Goal: Obtain resource: Download file/media

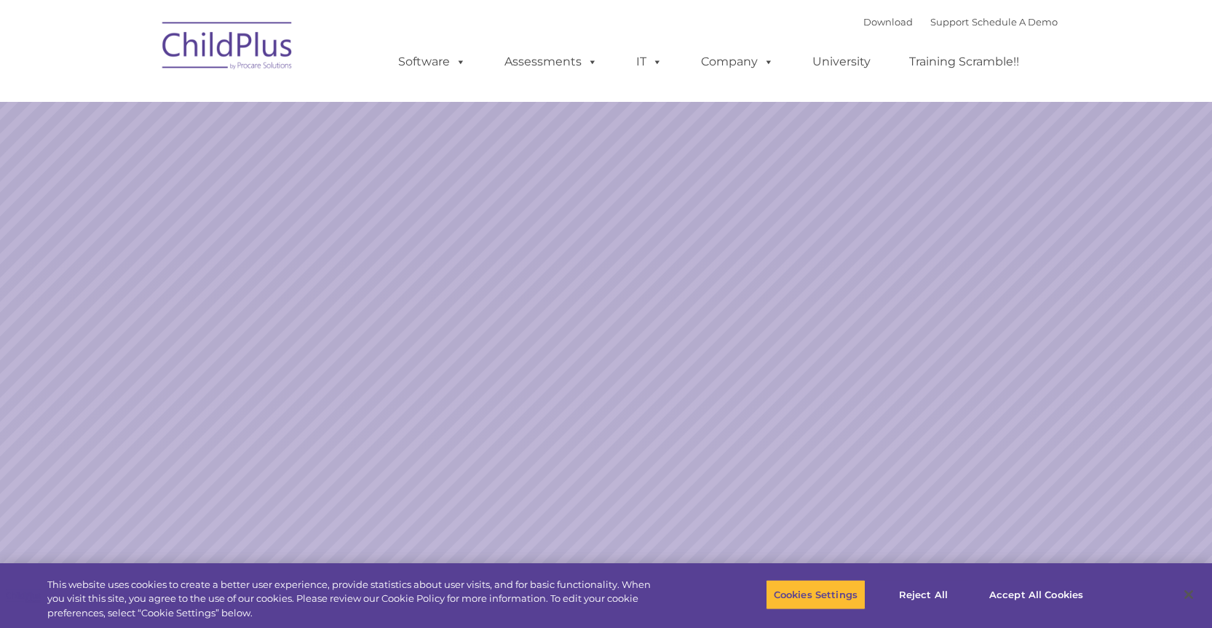
select select "MEDIUM"
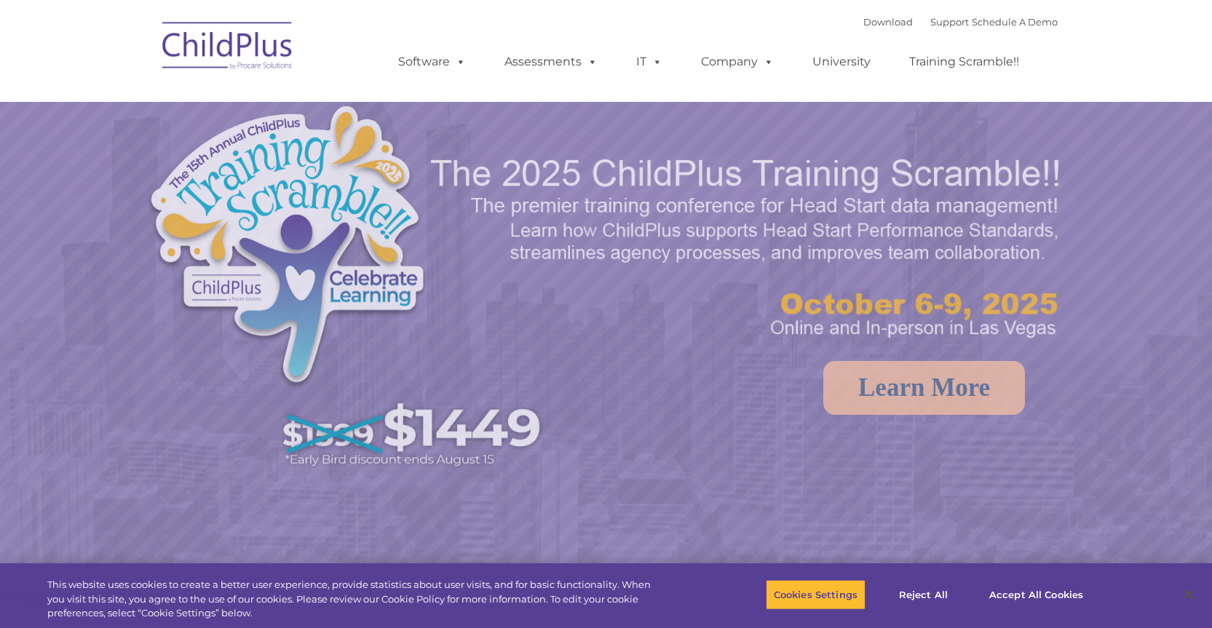
select select "MEDIUM"
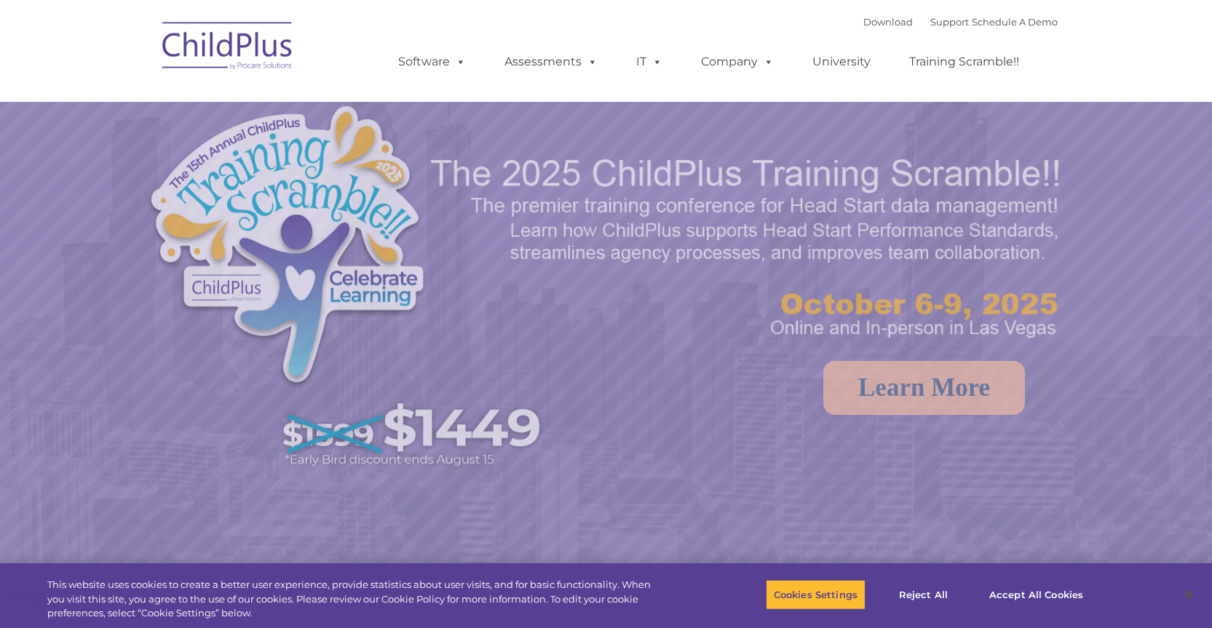
select select "MEDIUM"
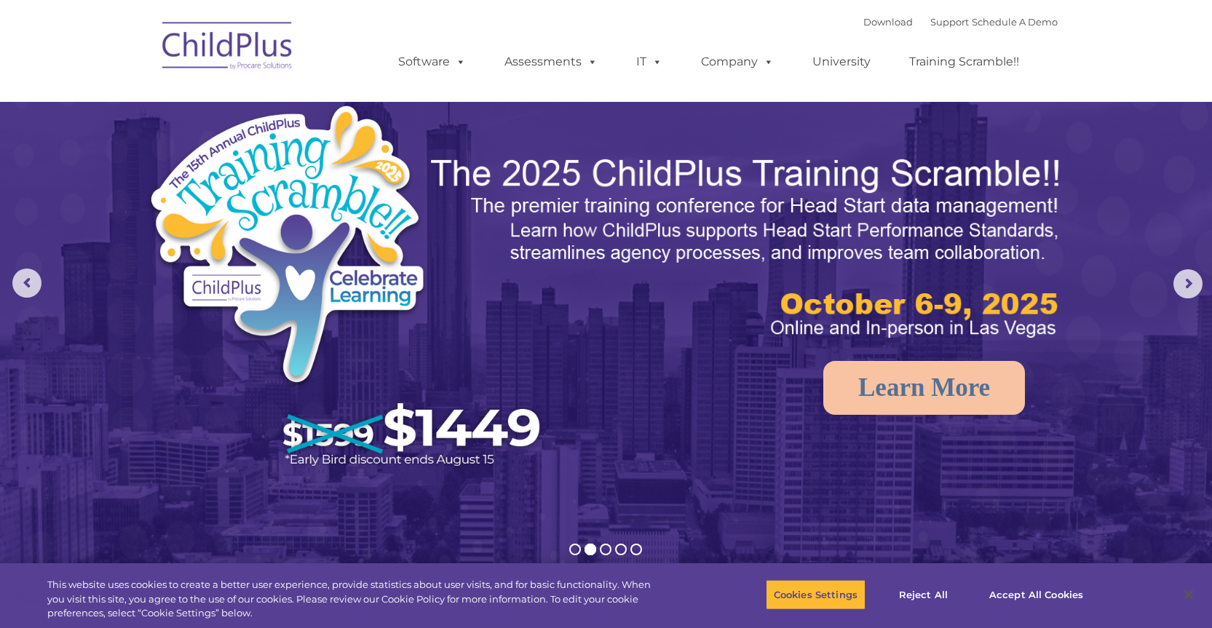
click at [217, 41] on img at bounding box center [228, 48] width 146 height 73
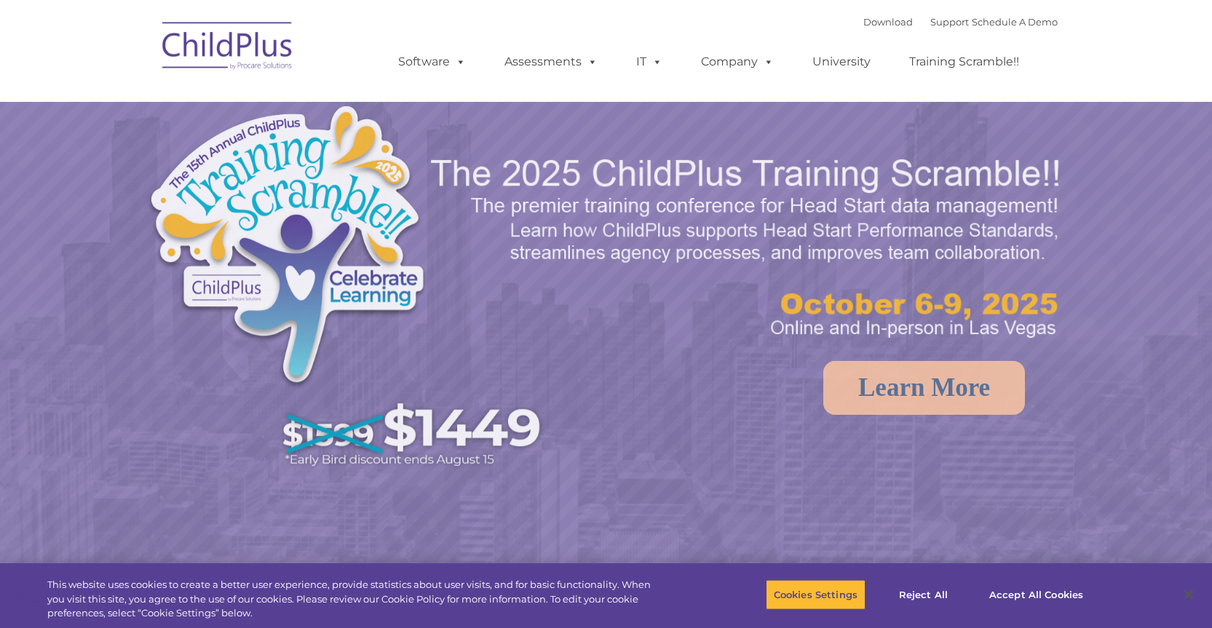
select select "MEDIUM"
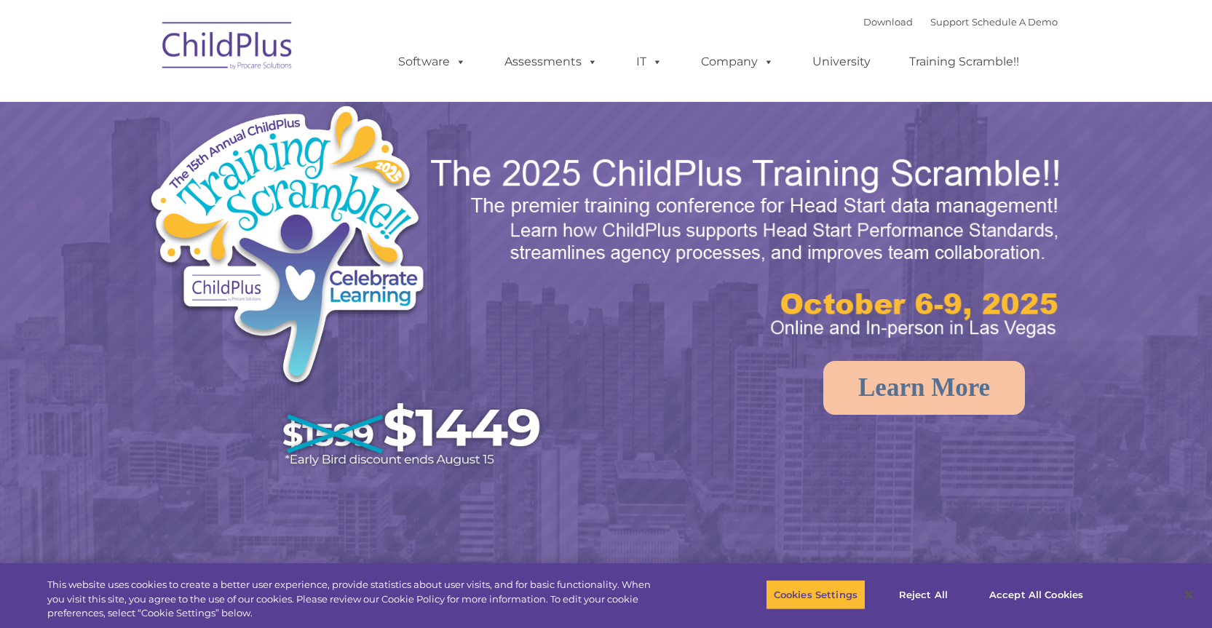
select select "MEDIUM"
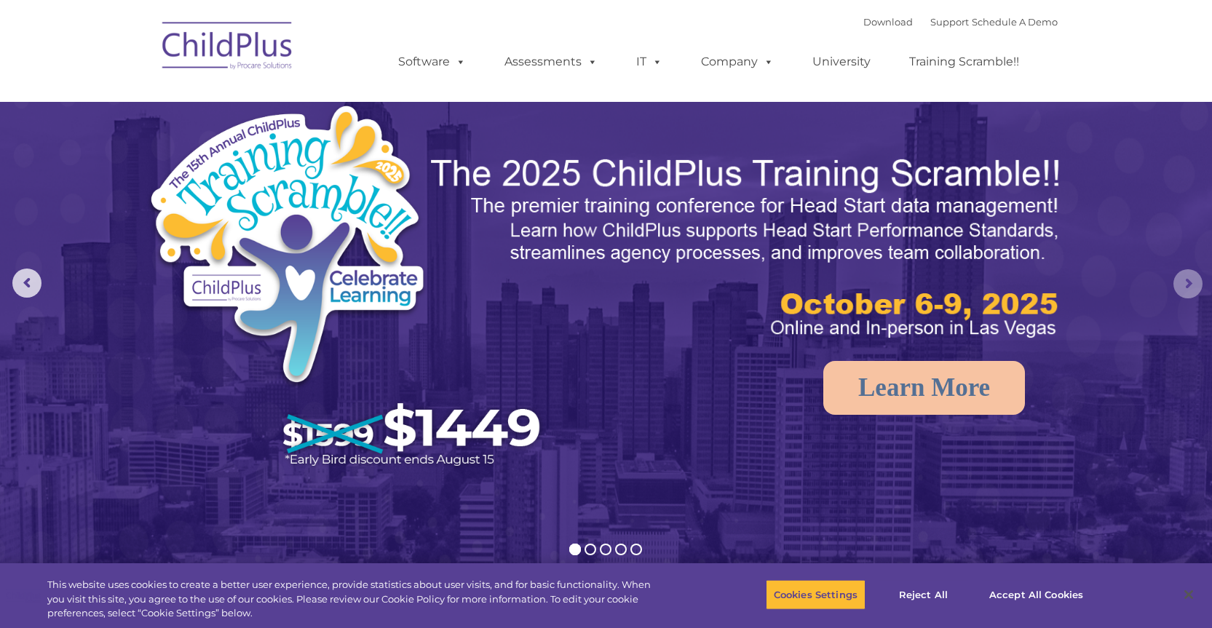
click at [1186, 290] on rs-arrow at bounding box center [1187, 283] width 29 height 29
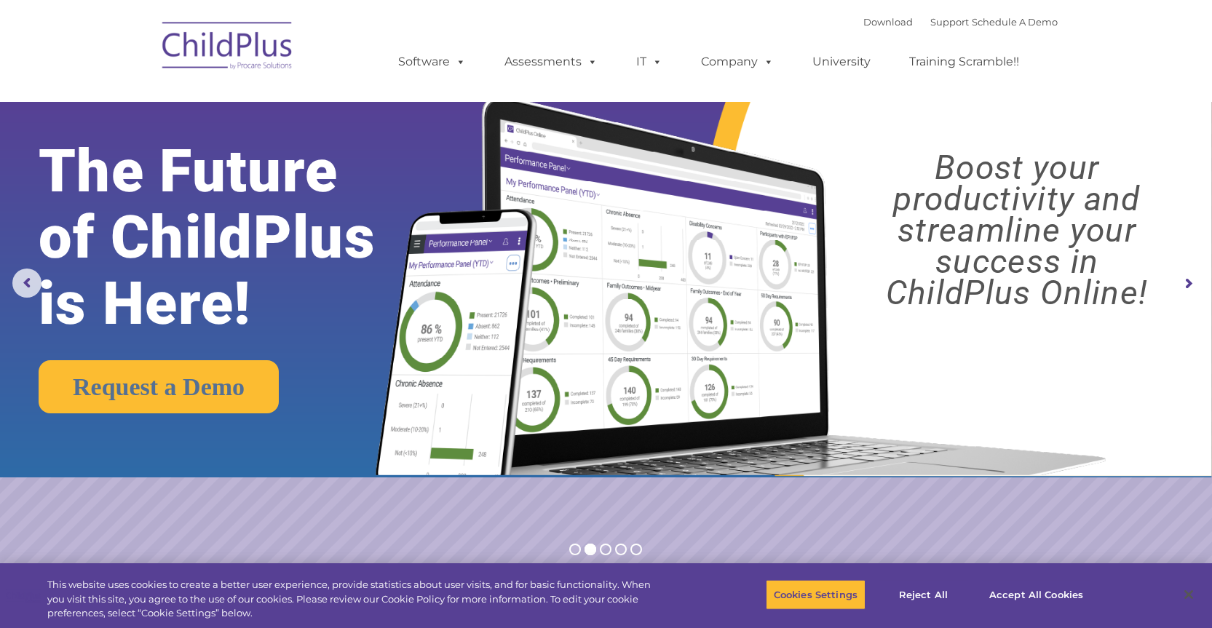
click at [1186, 290] on rs-arrow at bounding box center [1187, 283] width 29 height 29
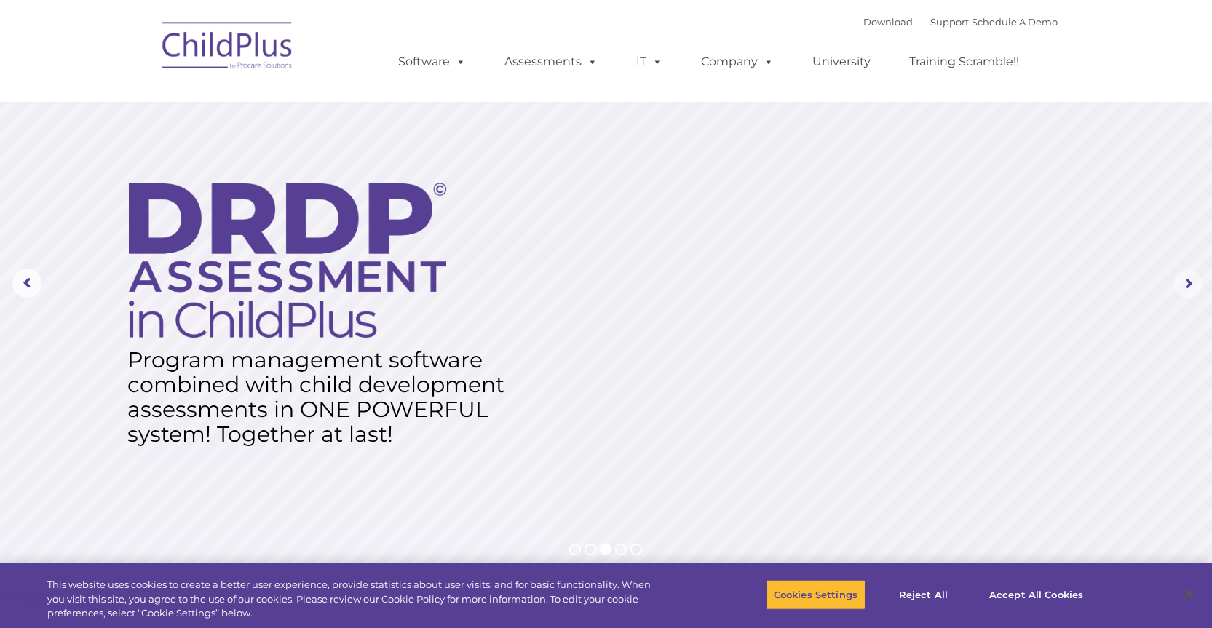
click at [1185, 290] on rs-arrow at bounding box center [1187, 283] width 29 height 29
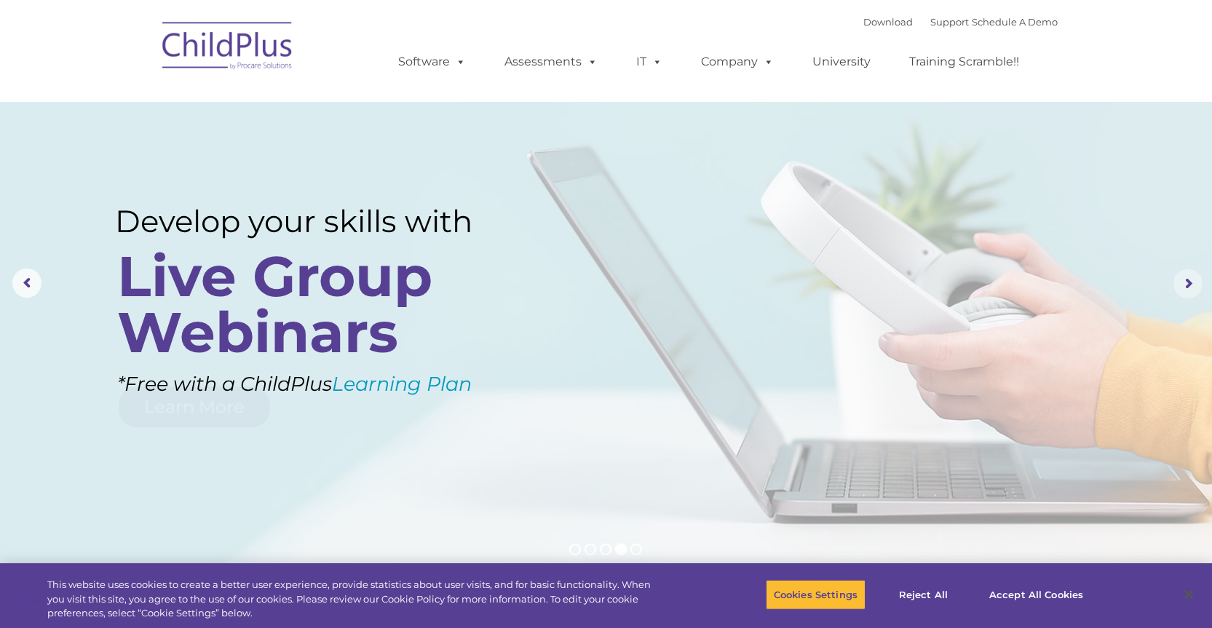
click at [1184, 290] on rs-arrow at bounding box center [1187, 283] width 29 height 29
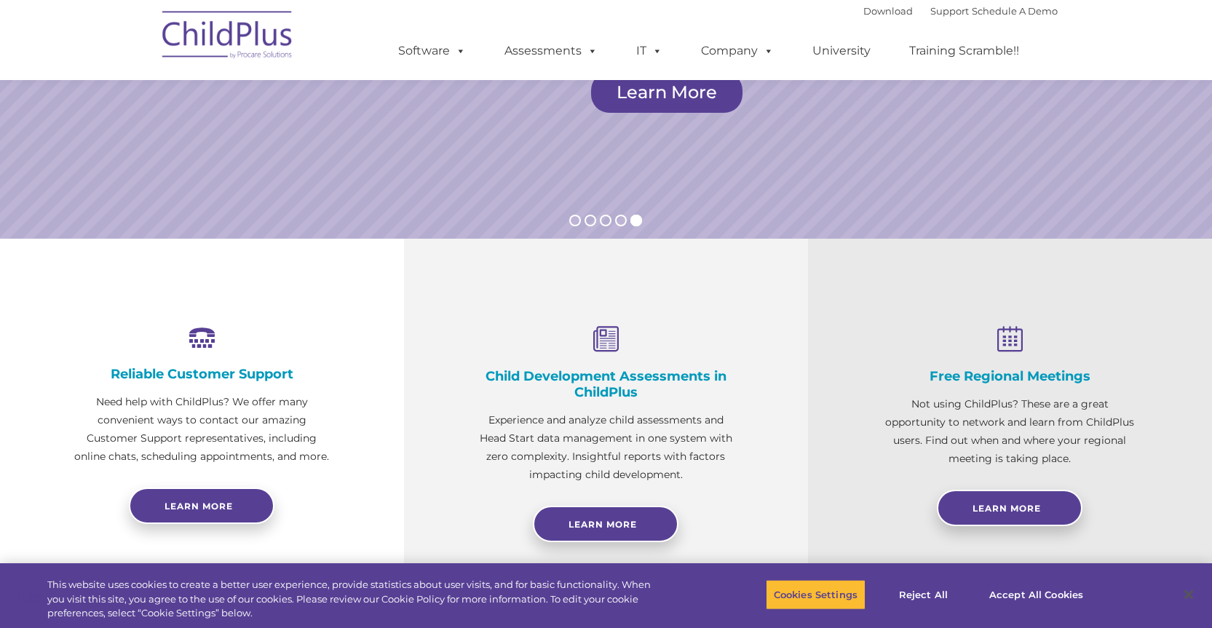
scroll to position [325, 0]
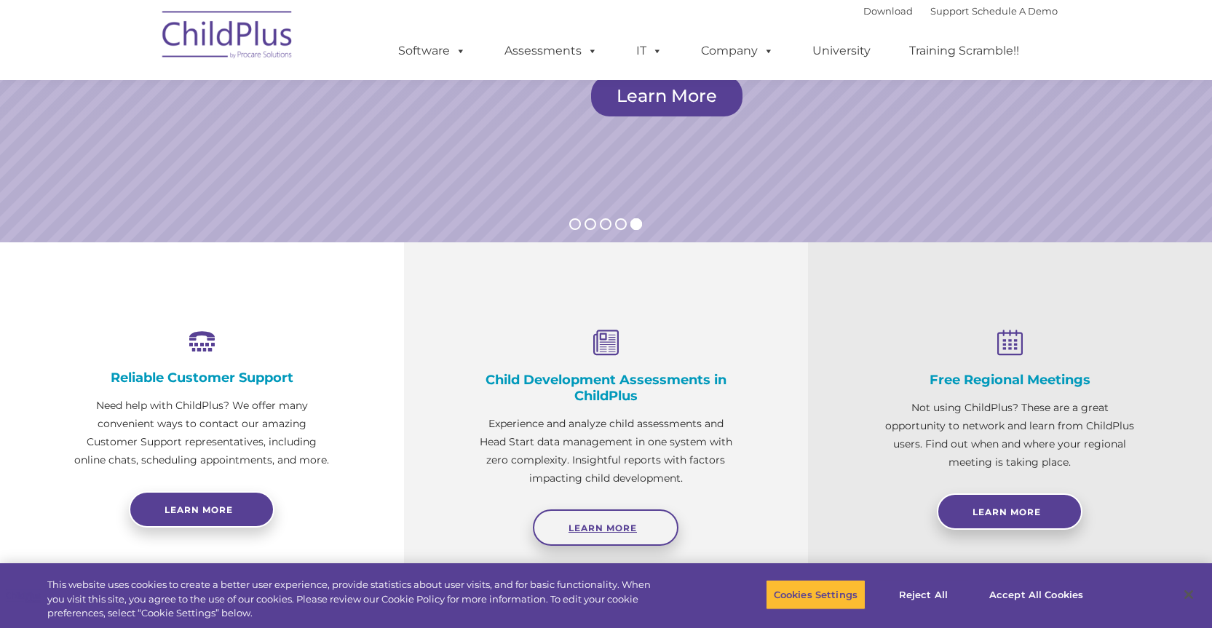
click at [595, 536] on link "Learn More" at bounding box center [606, 527] width 146 height 36
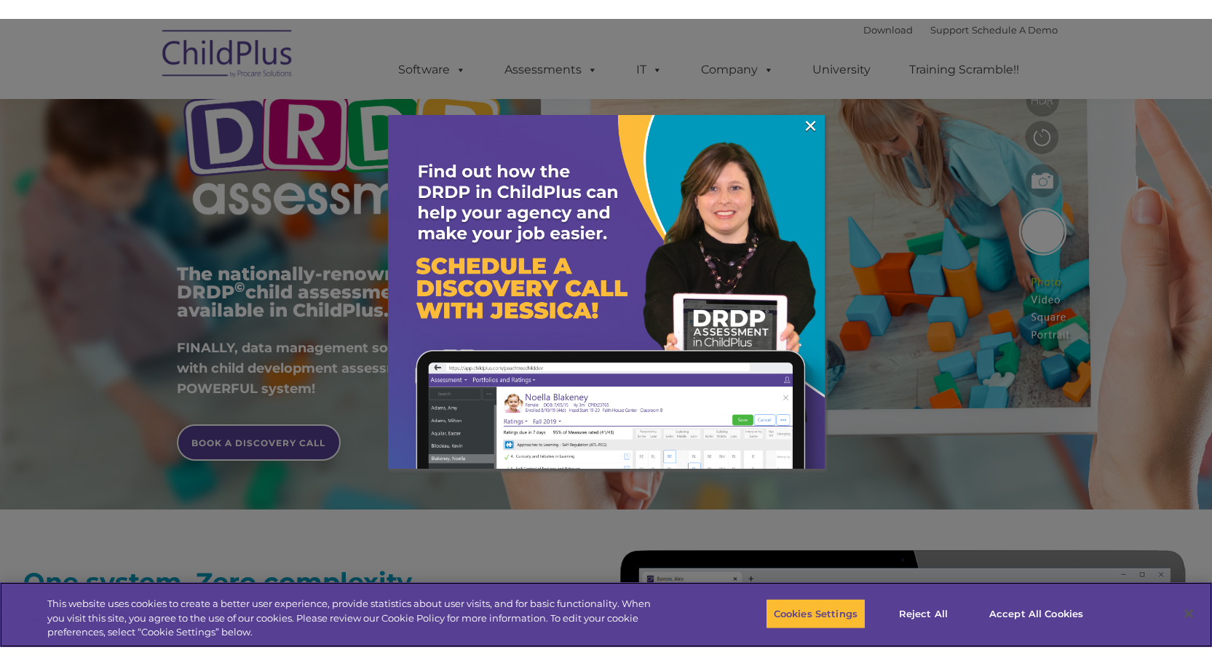
scroll to position [163, 0]
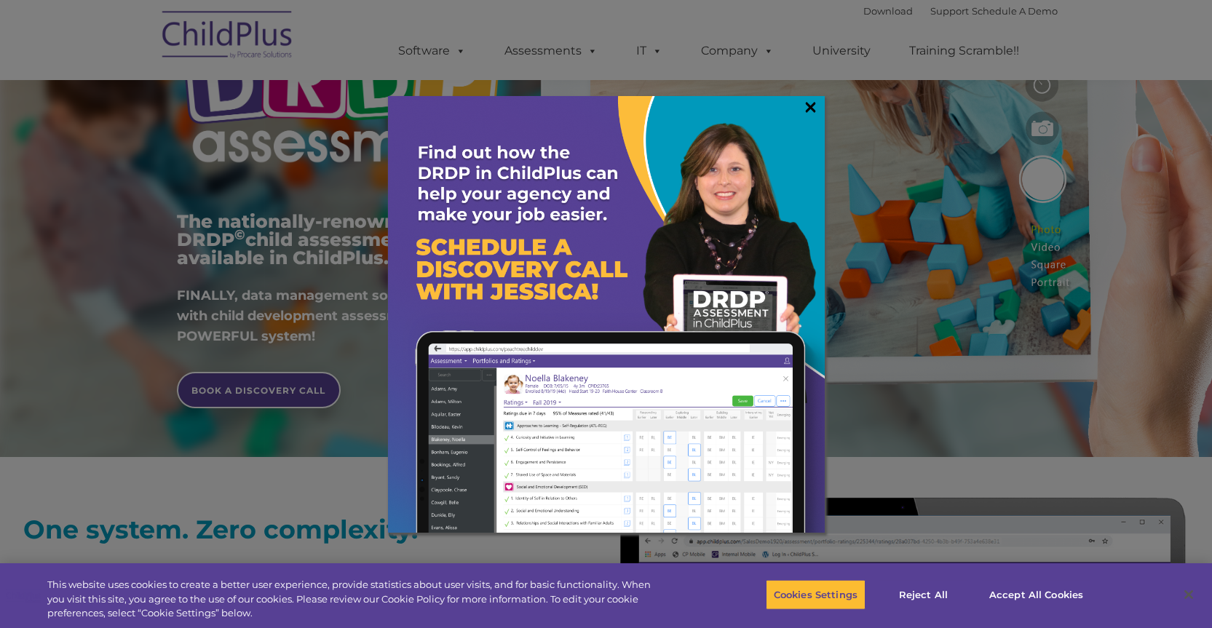
click at [803, 100] on link "×" at bounding box center [810, 107] width 17 height 15
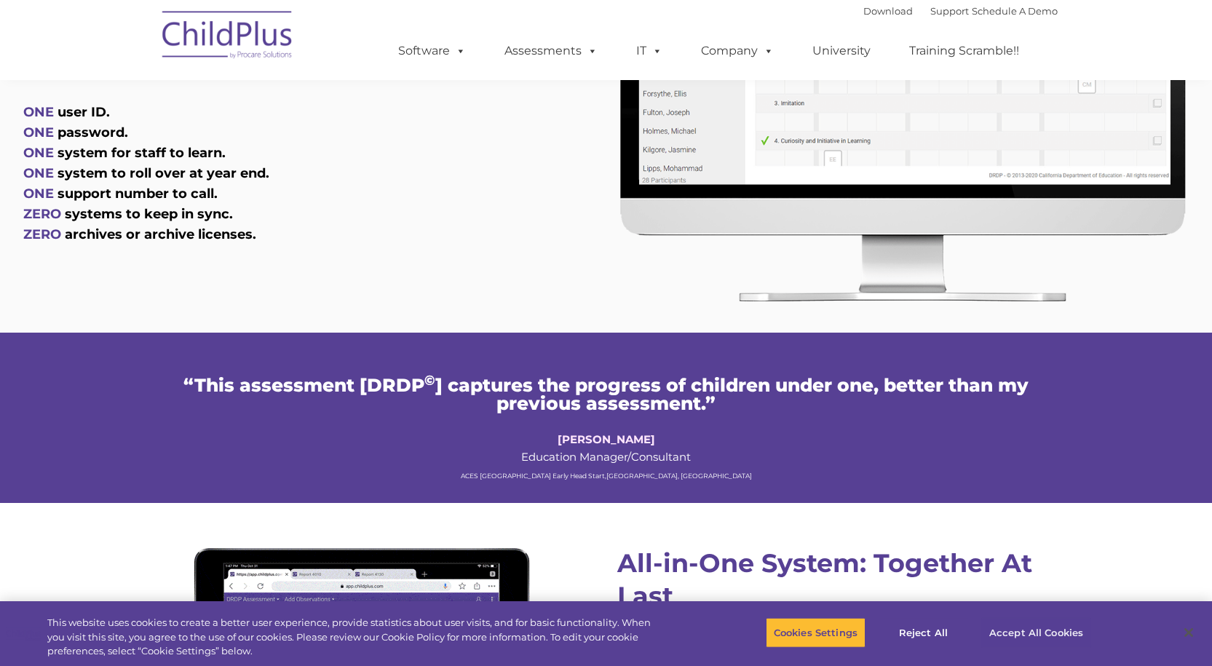
scroll to position [841, 0]
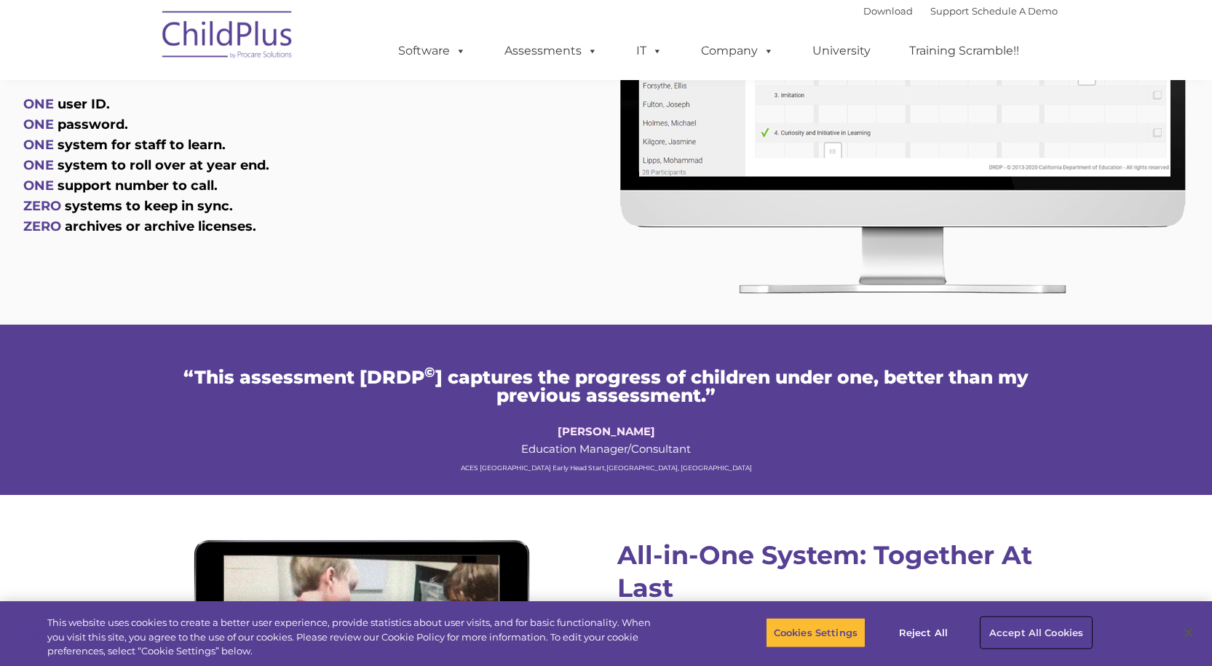
click at [1033, 627] on button "Accept All Cookies" at bounding box center [1036, 632] width 110 height 31
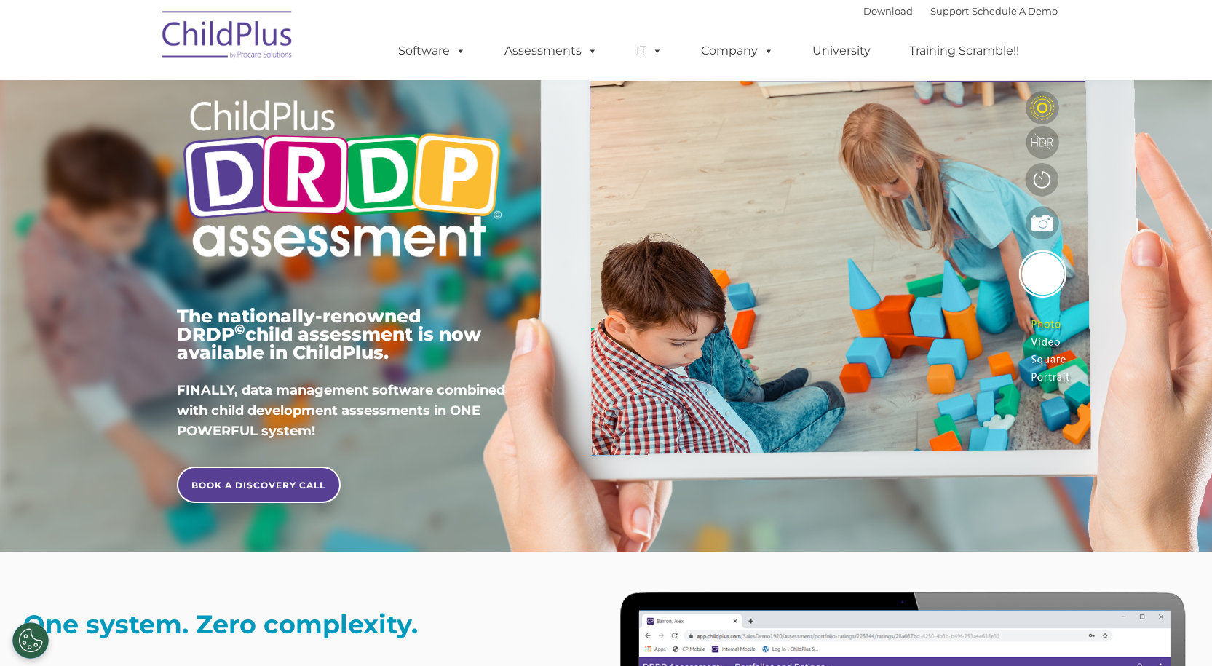
scroll to position [35, 0]
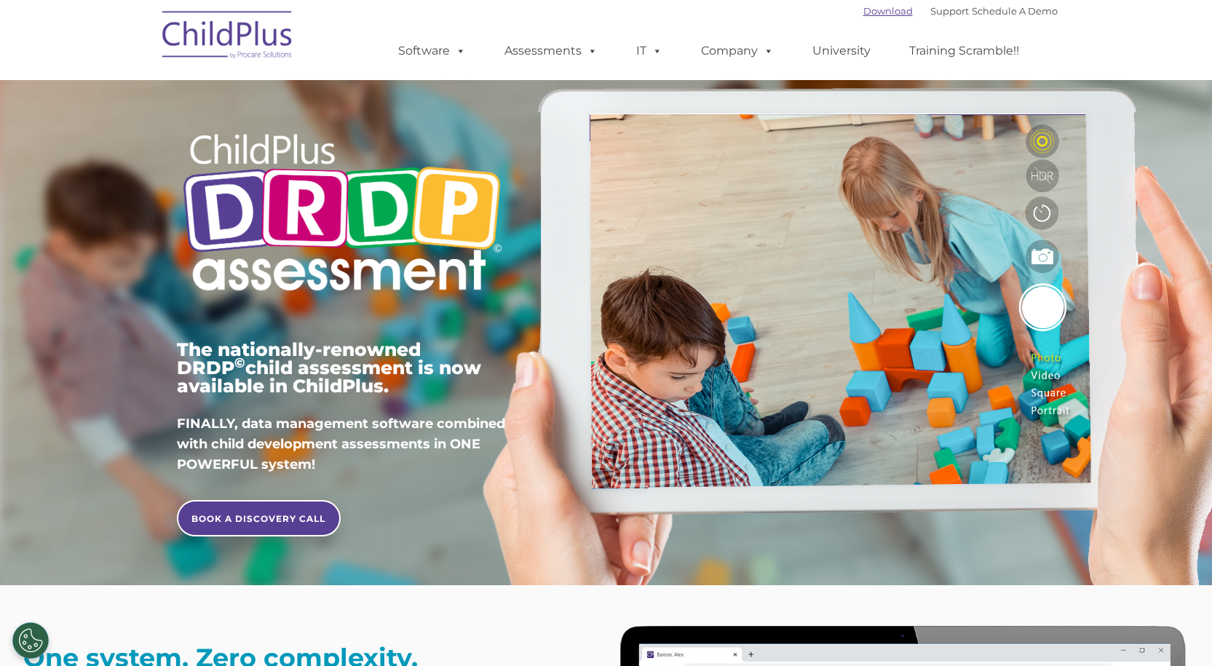
click at [874, 12] on link "Download" at bounding box center [887, 11] width 49 height 12
